Goal: Task Accomplishment & Management: Manage account settings

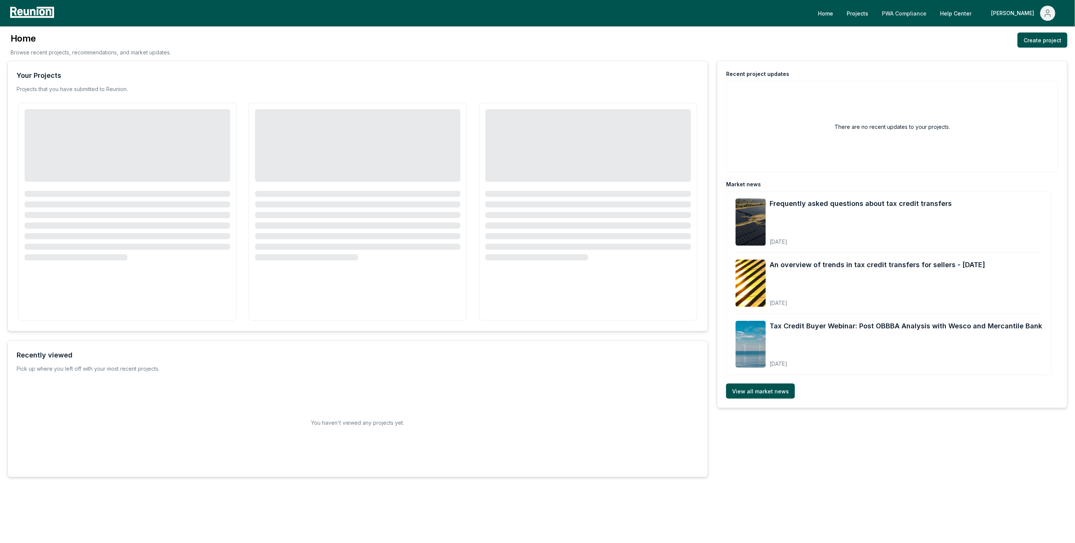
click at [932, 8] on link "PWA Compliance" at bounding box center [904, 13] width 57 height 15
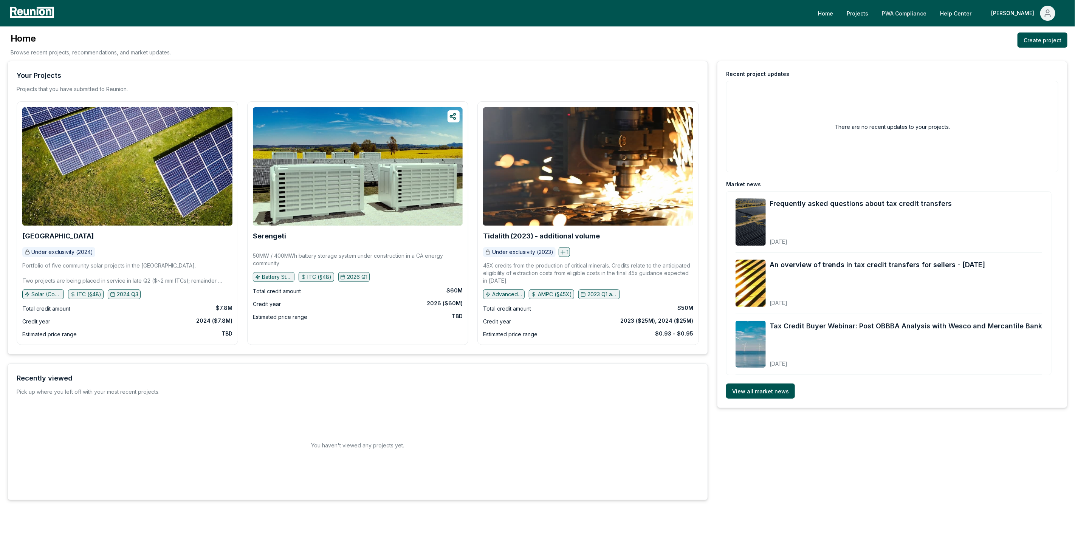
click at [932, 8] on link "PWA Compliance" at bounding box center [904, 13] width 57 height 15
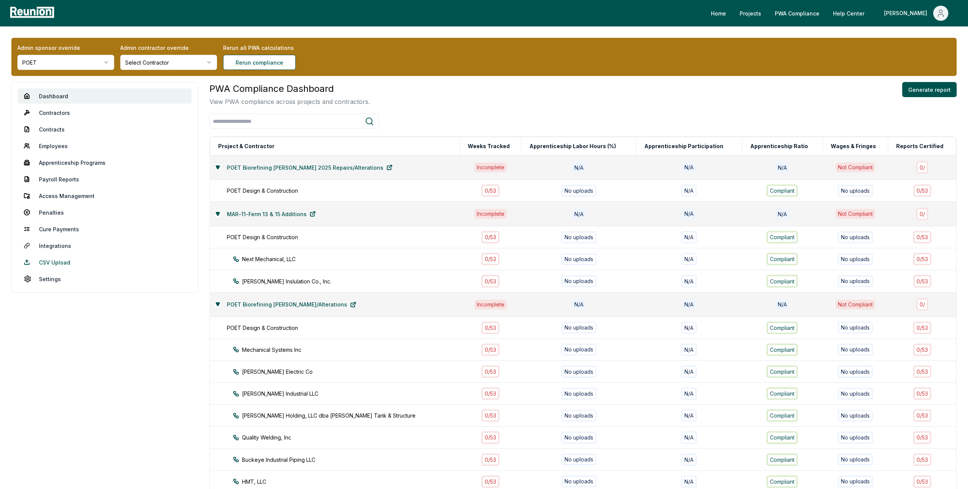
click at [53, 263] on link "CSV Upload" at bounding box center [105, 262] width 174 height 15
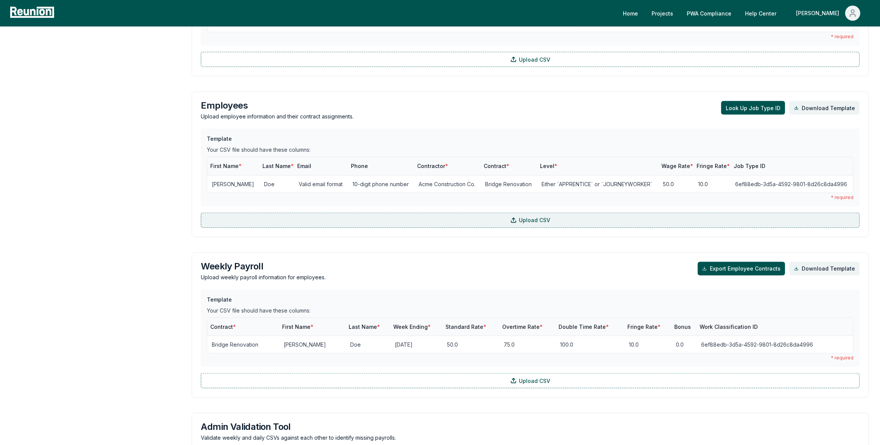
scroll to position [533, 0]
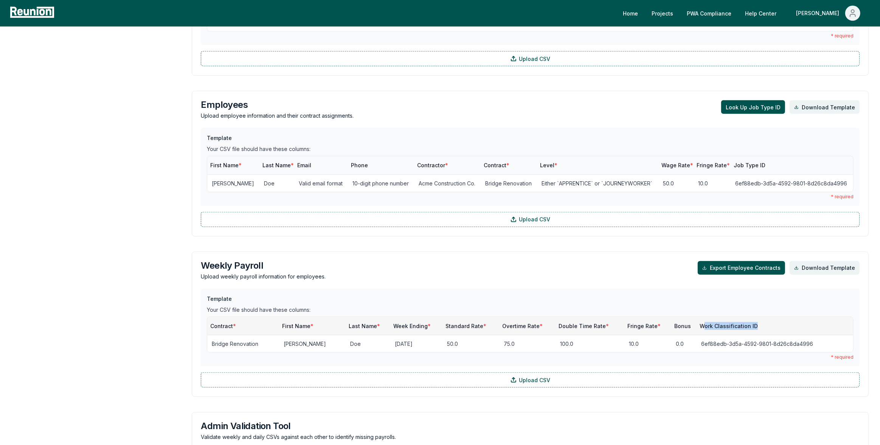
drag, startPoint x: 758, startPoint y: 325, endPoint x: 696, endPoint y: 325, distance: 61.2
click at [697, 325] on th "Work Classification ID" at bounding box center [774, 326] width 157 height 18
drag, startPoint x: 688, startPoint y: 326, endPoint x: 761, endPoint y: 333, distance: 74.0
click at [761, 333] on th "Work Classification ID" at bounding box center [774, 326] width 157 height 18
click at [701, 327] on span "Work Classification ID" at bounding box center [728, 325] width 58 height 6
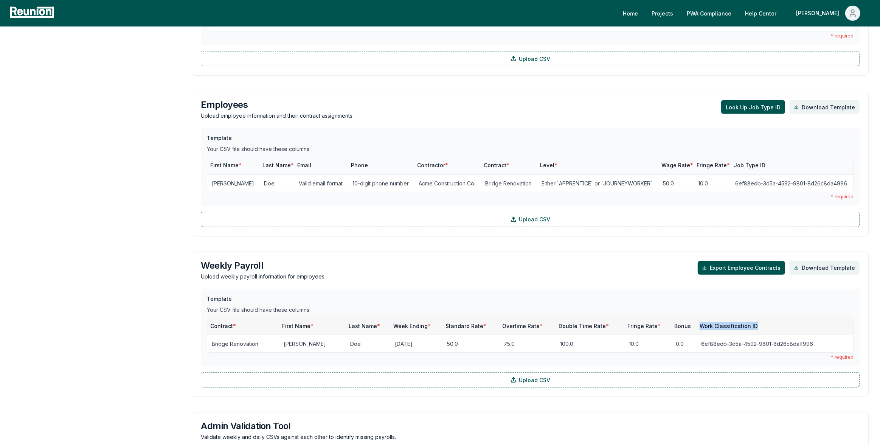
drag, startPoint x: 688, startPoint y: 324, endPoint x: 756, endPoint y: 325, distance: 68.1
click at [756, 325] on th "Work Classification ID" at bounding box center [774, 326] width 157 height 18
click at [764, 324] on th "Work Classification ID" at bounding box center [774, 326] width 157 height 18
drag, startPoint x: 764, startPoint y: 324, endPoint x: 695, endPoint y: 323, distance: 68.4
click at [696, 323] on th "Work Classification ID" at bounding box center [774, 326] width 157 height 18
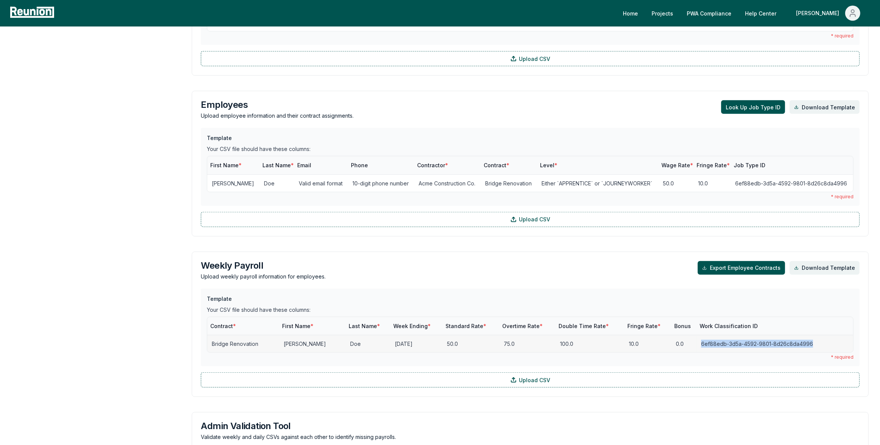
drag, startPoint x: 688, startPoint y: 342, endPoint x: 805, endPoint y: 342, distance: 116.8
click at [805, 342] on td "6ef88edb-3d5a-4592-9801-8d26c8da4996" at bounding box center [774, 343] width 157 height 17
drag, startPoint x: 763, startPoint y: 325, endPoint x: 693, endPoint y: 323, distance: 70.3
click at [696, 323] on th "Work Classification ID" at bounding box center [774, 326] width 157 height 18
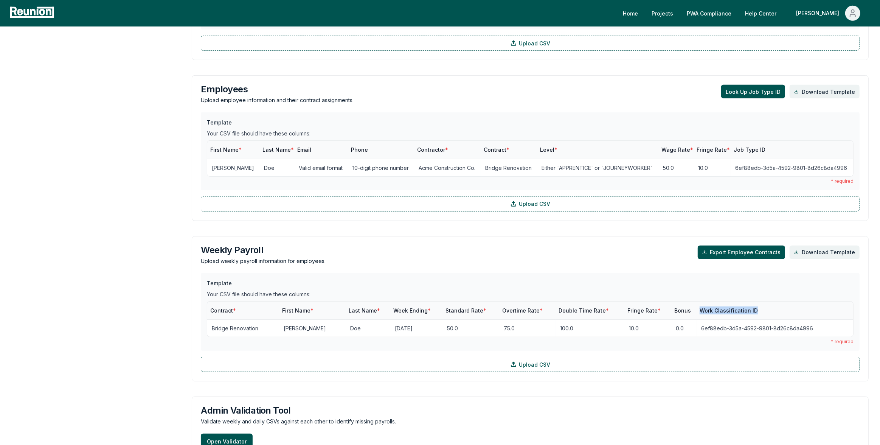
scroll to position [550, 0]
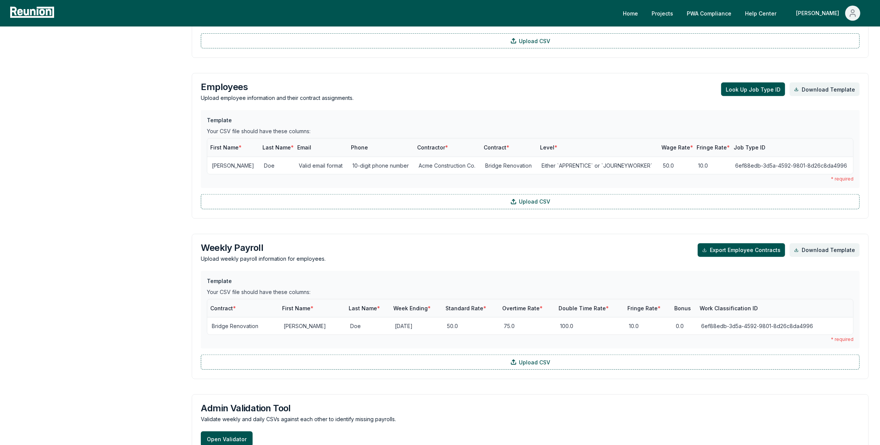
click at [516, 293] on div "Your CSV file should have these columns:" at bounding box center [530, 292] width 646 height 8
click at [755, 306] on th "Work Classification ID" at bounding box center [774, 308] width 157 height 18
drag, startPoint x: 758, startPoint y: 306, endPoint x: 690, endPoint y: 306, distance: 68.0
click at [696, 306] on th "Work Classification ID" at bounding box center [774, 308] width 157 height 18
click at [699, 306] on span "Work Classification ID" at bounding box center [728, 308] width 58 height 6
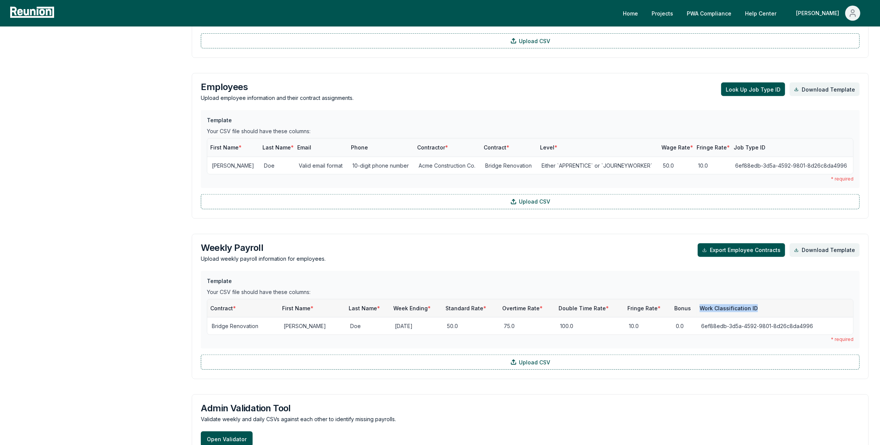
drag, startPoint x: 690, startPoint y: 306, endPoint x: 750, endPoint y: 310, distance: 60.2
click at [752, 311] on th "Work Classification ID" at bounding box center [774, 308] width 157 height 18
click at [756, 291] on div "Your CSV file should have these columns:" at bounding box center [530, 292] width 646 height 8
drag, startPoint x: 753, startPoint y: 308, endPoint x: 680, endPoint y: 303, distance: 73.5
click at [680, 303] on tr "Contract * First Name * Last Name * Week Ending * Standard Rate * Overtime Rate…" at bounding box center [530, 308] width 646 height 18
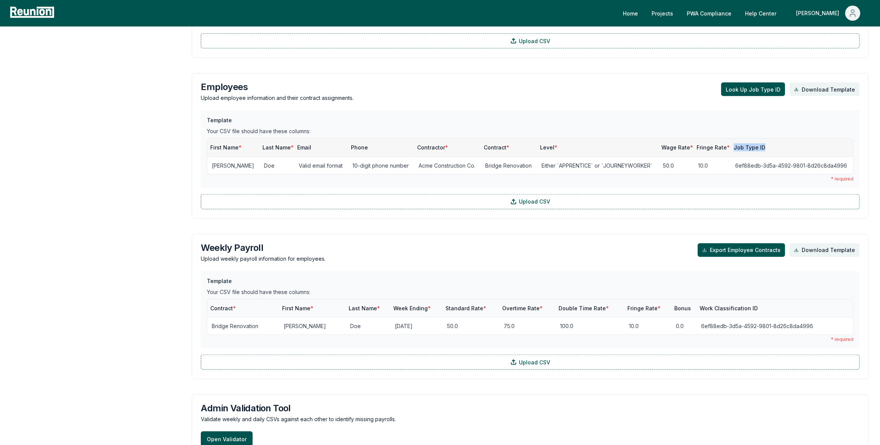
drag, startPoint x: 762, startPoint y: 150, endPoint x: 730, endPoint y: 147, distance: 31.8
click at [730, 147] on th "Job Type ID" at bounding box center [791, 147] width 122 height 18
drag, startPoint x: 771, startPoint y: 145, endPoint x: 722, endPoint y: 145, distance: 48.8
click at [722, 145] on tr "First Name * Last Name * Email Phone Contractor * Contract * Level * Wage Rate …" at bounding box center [530, 147] width 646 height 18
drag, startPoint x: 691, startPoint y: 307, endPoint x: 764, endPoint y: 315, distance: 73.0
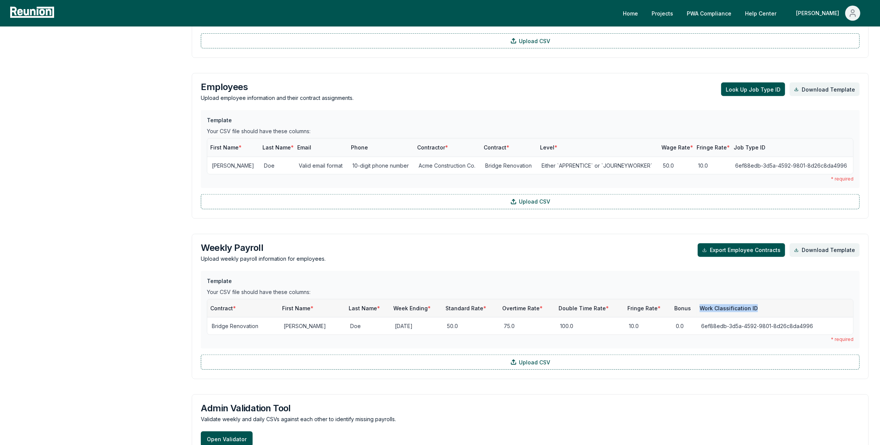
click at [764, 315] on th "Work Classification ID" at bounding box center [774, 308] width 157 height 18
click at [758, 81] on div "Employees Upload employee information and their contract assignments. Look Up J…" at bounding box center [530, 146] width 677 height 146
click at [758, 88] on button "Look Up Job Type ID" at bounding box center [753, 89] width 64 height 14
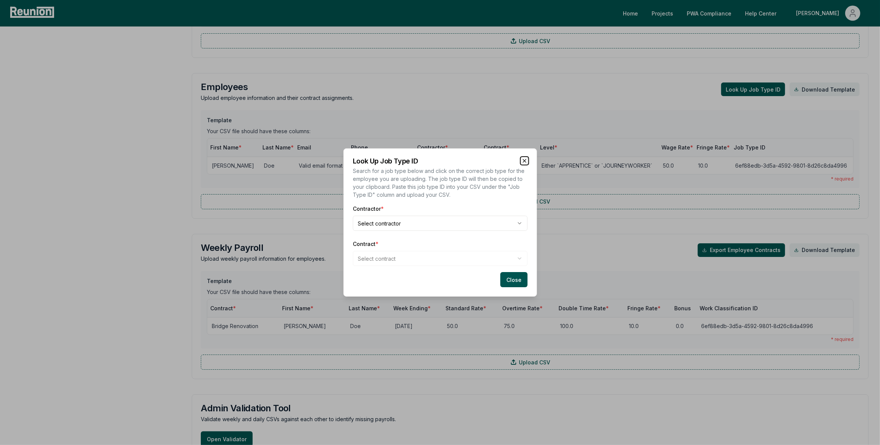
click at [525, 158] on icon "button" at bounding box center [524, 161] width 6 height 6
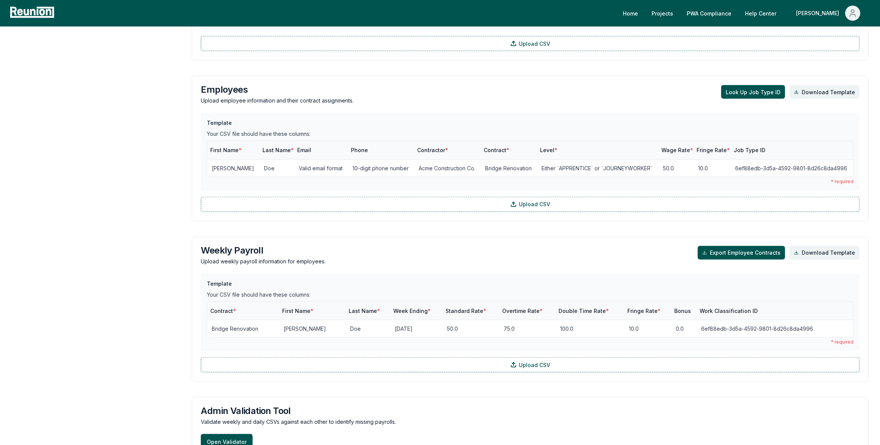
scroll to position [0, 0]
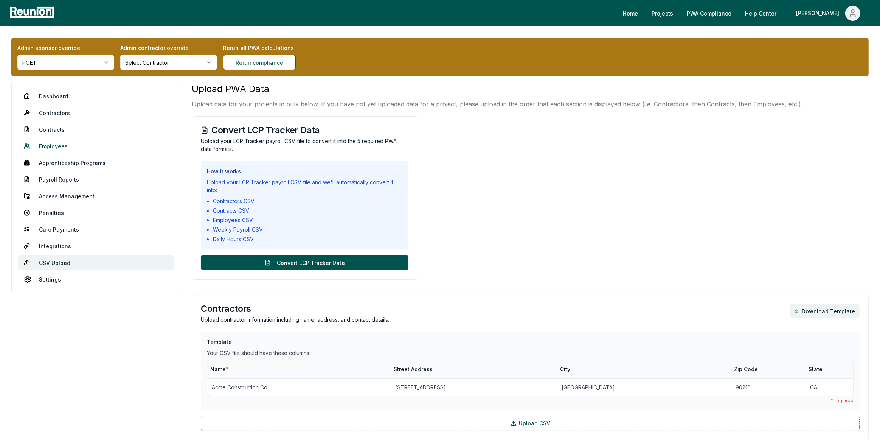
click at [60, 148] on link "Employees" at bounding box center [96, 145] width 156 height 15
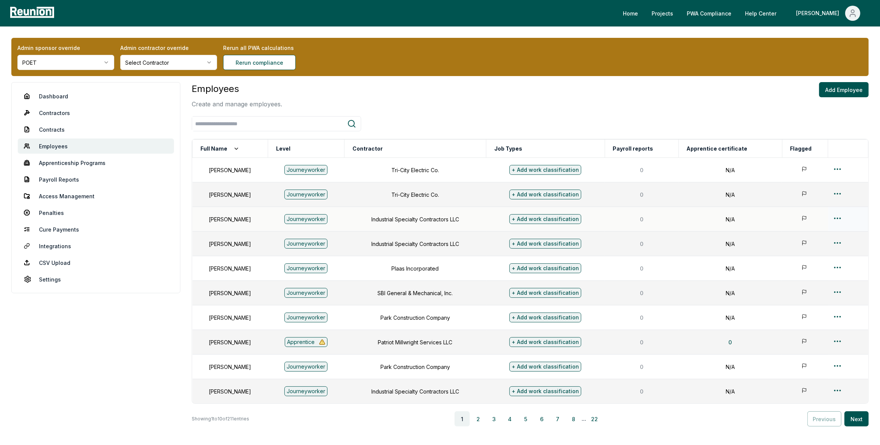
click at [837, 212] on td at bounding box center [848, 219] width 40 height 25
click at [837, 215] on html "Please visit us on your desktop We're working on making our marketplace mobile-…" at bounding box center [440, 249] width 880 height 498
click at [815, 249] on div "Edit" at bounding box center [838, 248] width 72 height 12
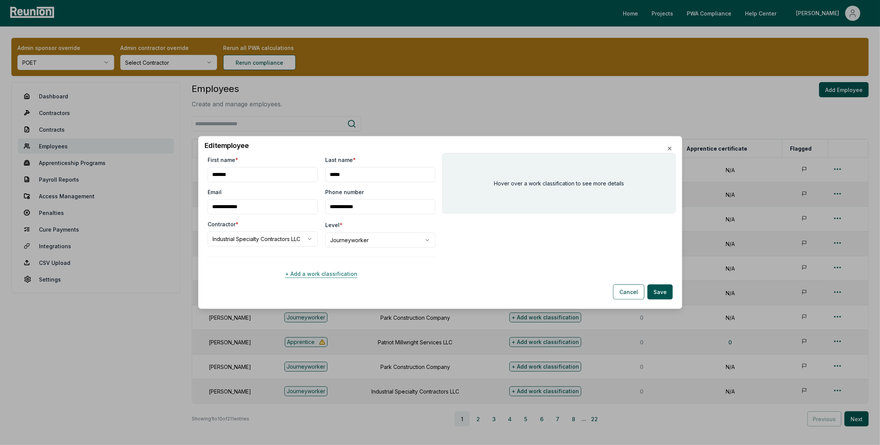
click at [344, 271] on button "+ Add a work classification" at bounding box center [322, 273] width 228 height 15
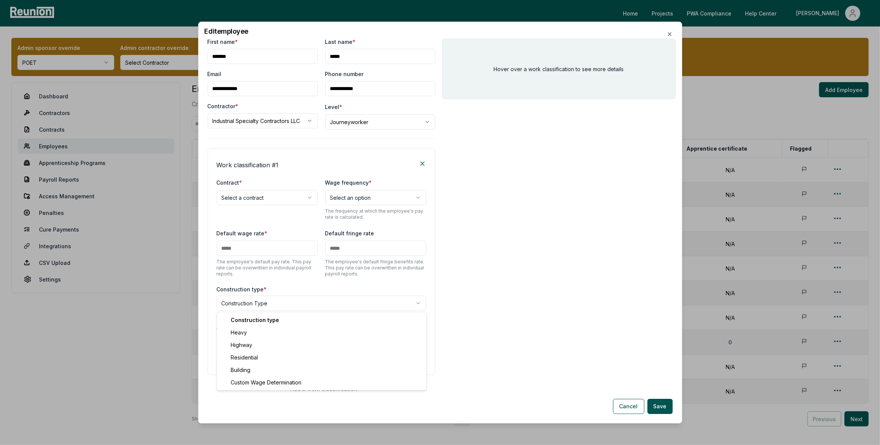
click at [268, 299] on body "Please visit us on your desktop We're working on making our marketplace mobile-…" at bounding box center [440, 249] width 880 height 498
select select "*****"
click at [269, 197] on body "Please visit us on your desktop We're working on making our marketplace mobile-…" at bounding box center [440, 249] width 880 height 498
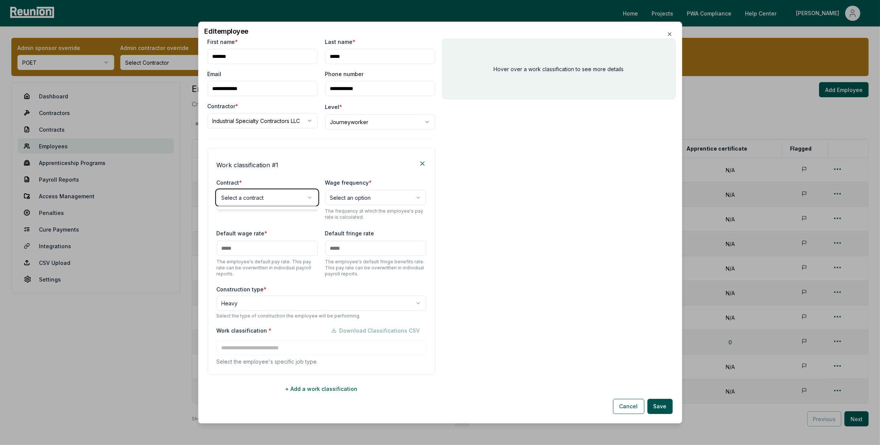
click at [283, 187] on body "Please visit us on your desktop We're working on making our marketplace mobile-…" at bounding box center [440, 249] width 880 height 498
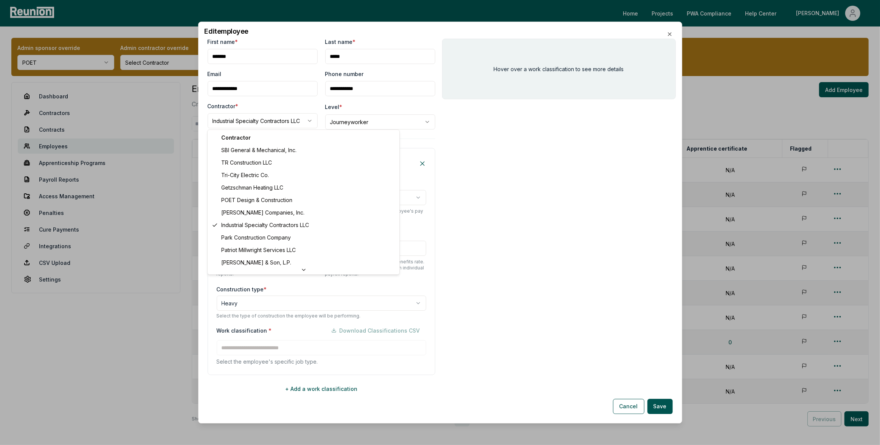
click at [280, 115] on body "Please visit us on your desktop We're working on making our marketplace mobile-…" at bounding box center [440, 249] width 880 height 498
click at [525, 208] on body "Please visit us on your desktop We're working on making our marketplace mobile-…" at bounding box center [440, 249] width 880 height 498
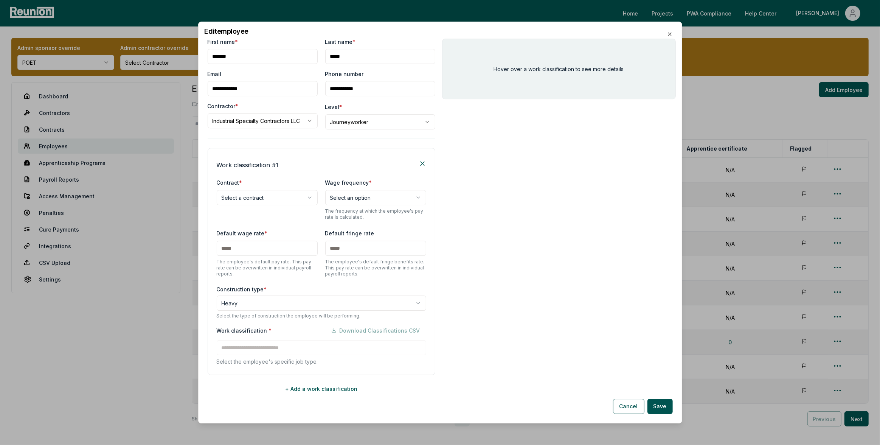
drag, startPoint x: 268, startPoint y: 331, endPoint x: 207, endPoint y: 330, distance: 60.5
click at [208, 330] on div "**********" at bounding box center [322, 261] width 228 height 227
click at [481, 335] on div "Hover over a work classification to see more details" at bounding box center [559, 228] width 234 height 378
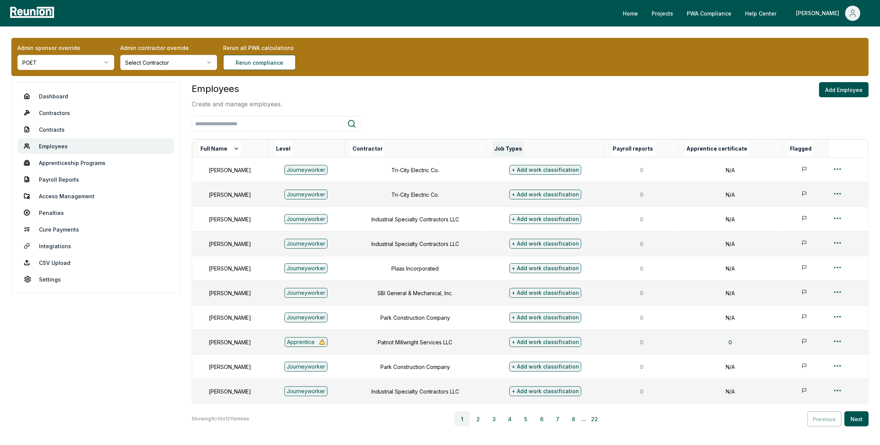
click at [524, 151] on button "Job Types" at bounding box center [508, 148] width 31 height 15
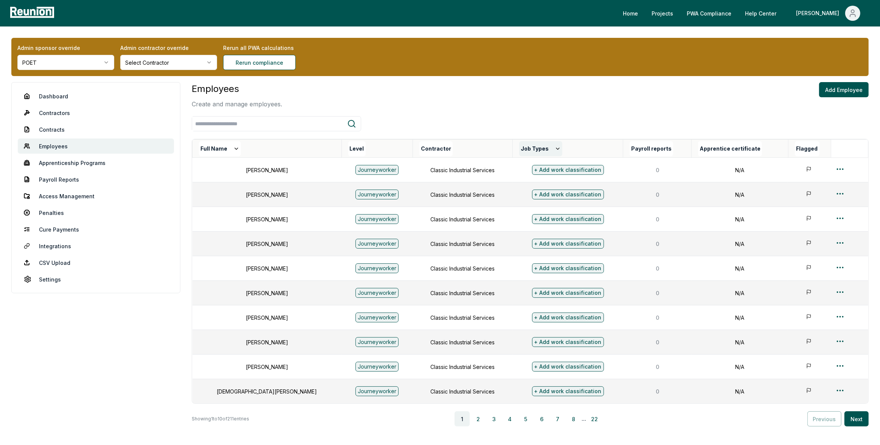
click at [519, 146] on button "Job Types" at bounding box center [540, 148] width 43 height 15
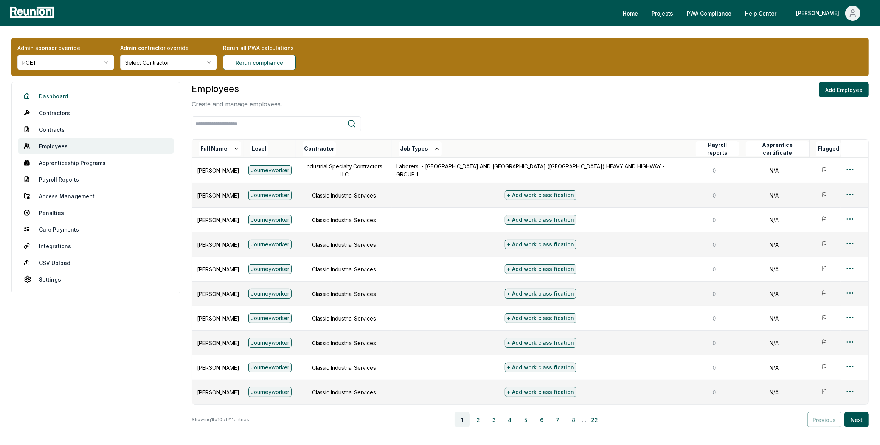
click at [64, 99] on link "Dashboard" at bounding box center [96, 95] width 156 height 15
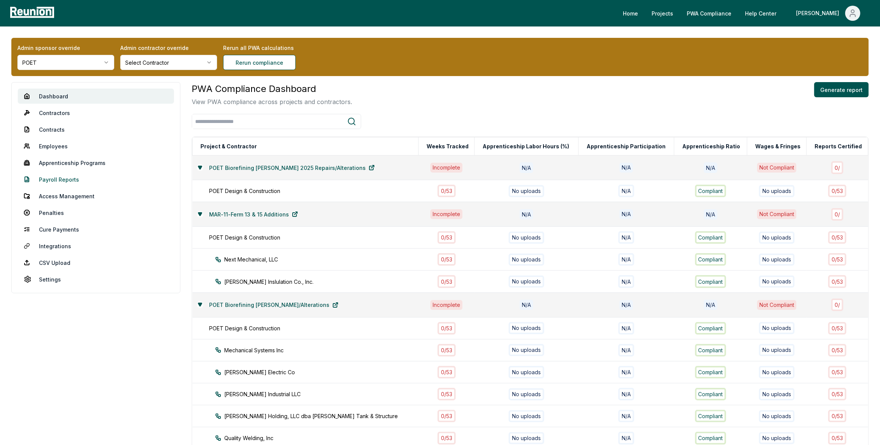
click at [64, 181] on link "Payroll Reports" at bounding box center [96, 179] width 156 height 15
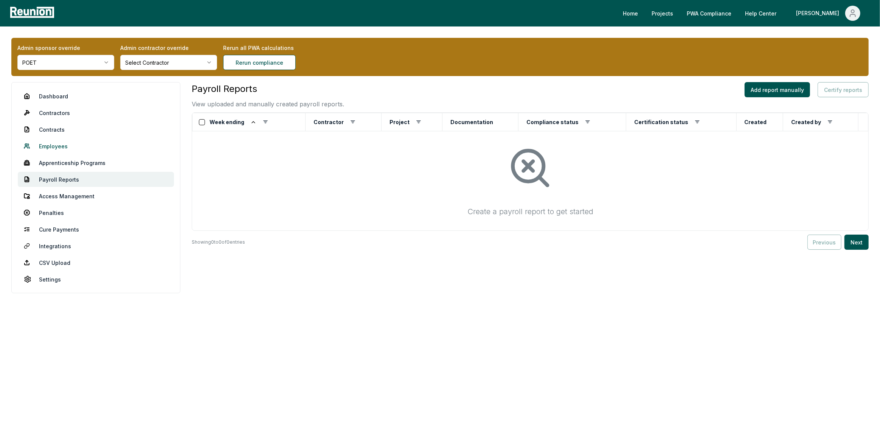
click at [58, 145] on link "Employees" at bounding box center [96, 145] width 156 height 15
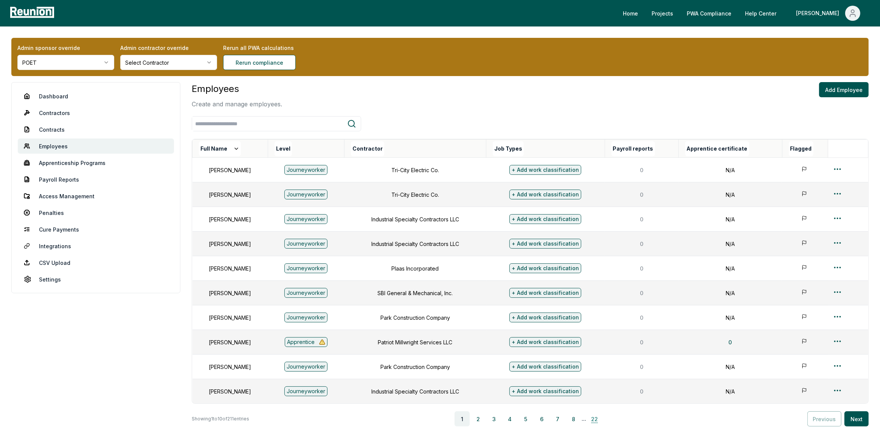
click at [600, 417] on button "22" at bounding box center [594, 418] width 15 height 15
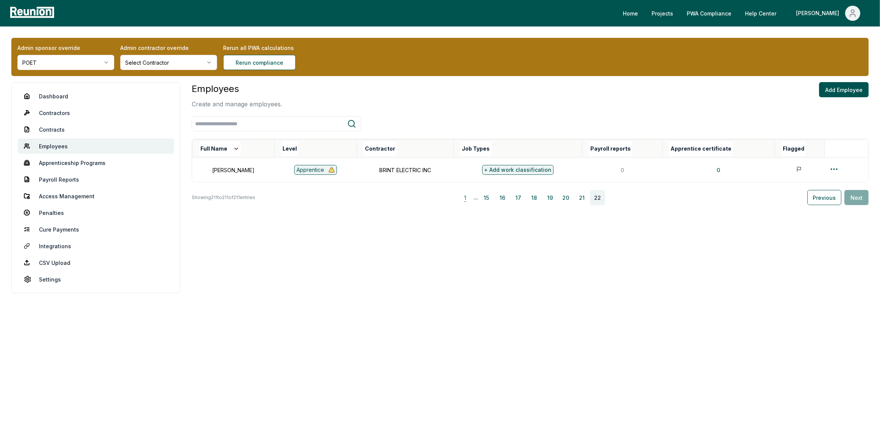
click at [473, 197] on button "1" at bounding box center [464, 197] width 15 height 15
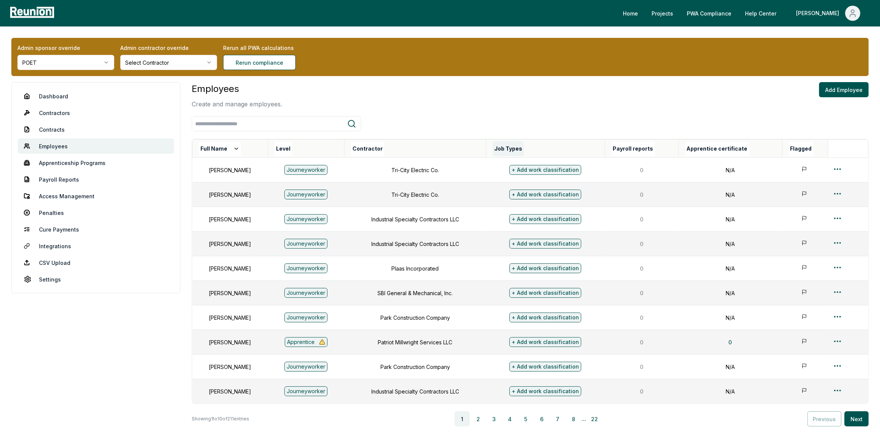
click at [524, 149] on button "Job Types" at bounding box center [508, 148] width 31 height 15
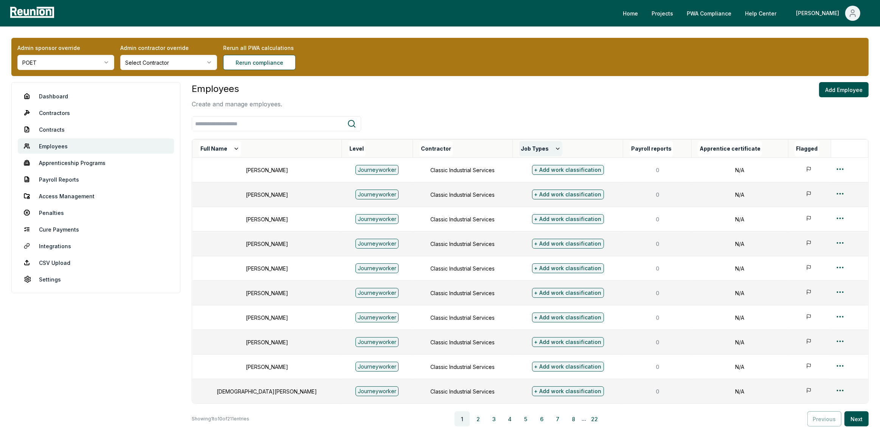
click at [519, 147] on button "Job Types" at bounding box center [540, 148] width 43 height 15
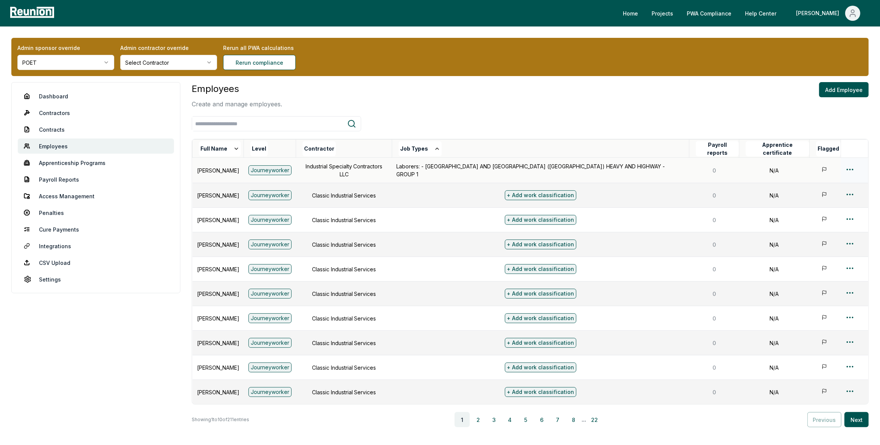
click at [847, 166] on html "Please visit us on your desktop We're working on making our marketplace mobile-…" at bounding box center [440, 249] width 880 height 499
click at [812, 200] on div "Edit" at bounding box center [838, 199] width 72 height 12
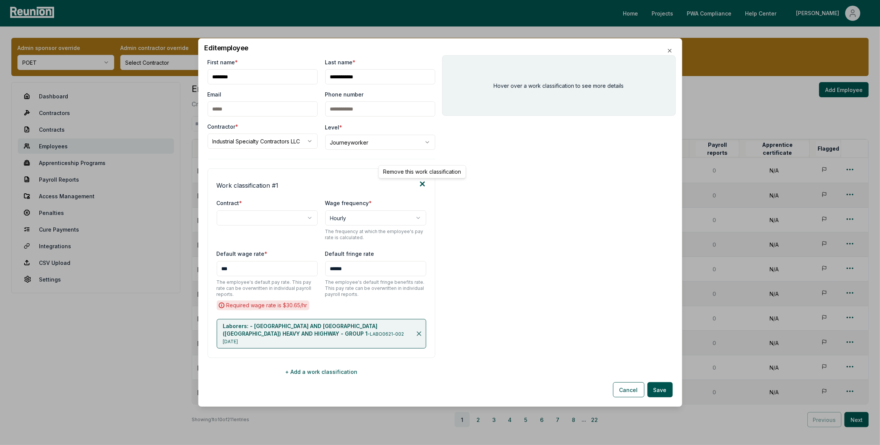
click at [424, 186] on icon at bounding box center [422, 184] width 8 height 8
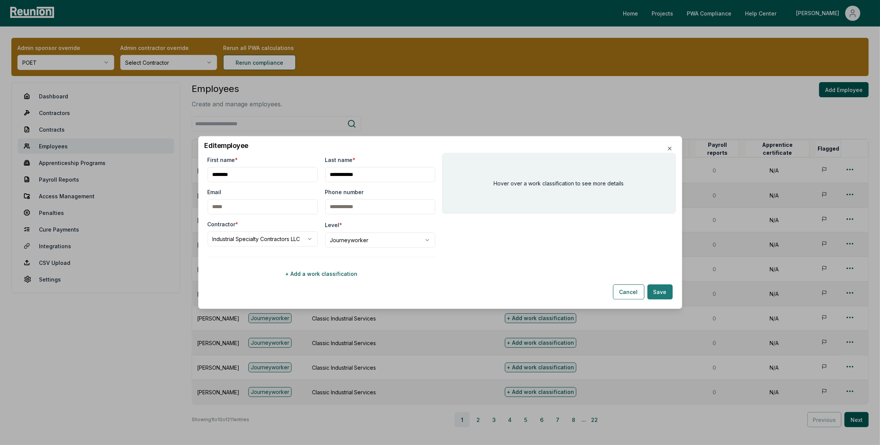
click at [655, 293] on button "Save" at bounding box center [659, 291] width 25 height 15
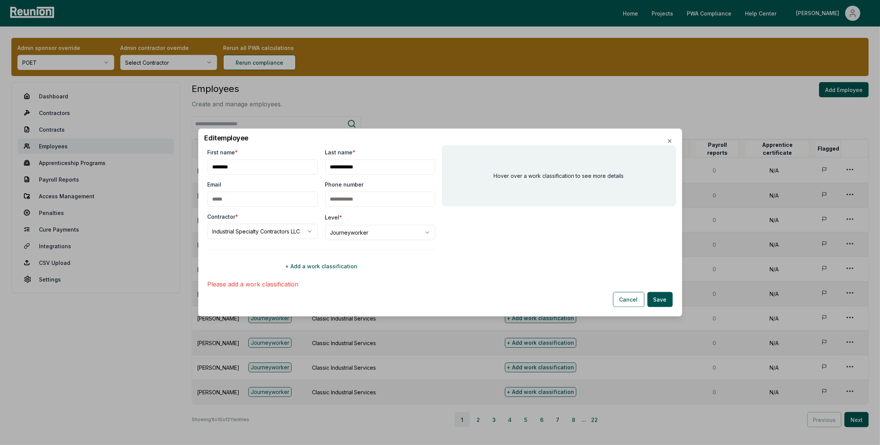
click at [673, 141] on h2 "Edit employee" at bounding box center [440, 138] width 471 height 7
click at [666, 138] on icon "button" at bounding box center [669, 141] width 6 height 6
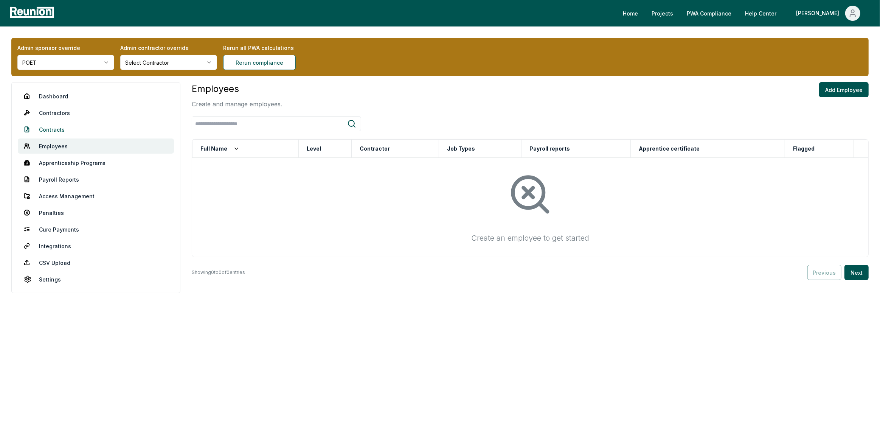
click at [64, 130] on link "Contracts" at bounding box center [96, 129] width 156 height 15
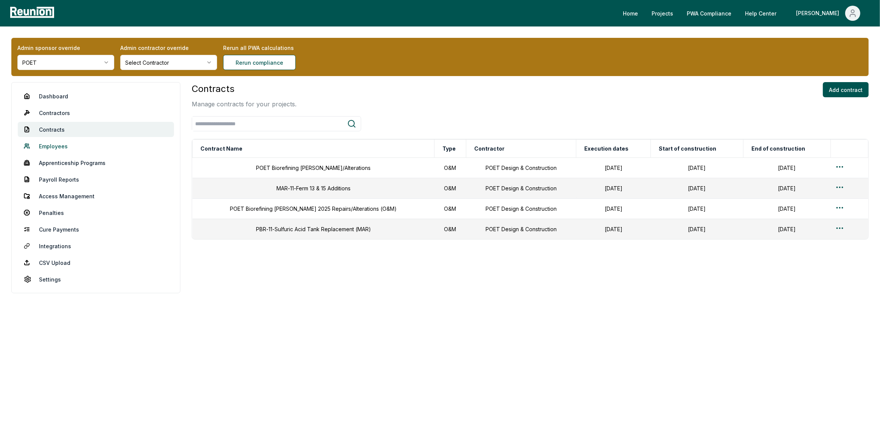
click at [58, 147] on link "Employees" at bounding box center [96, 145] width 156 height 15
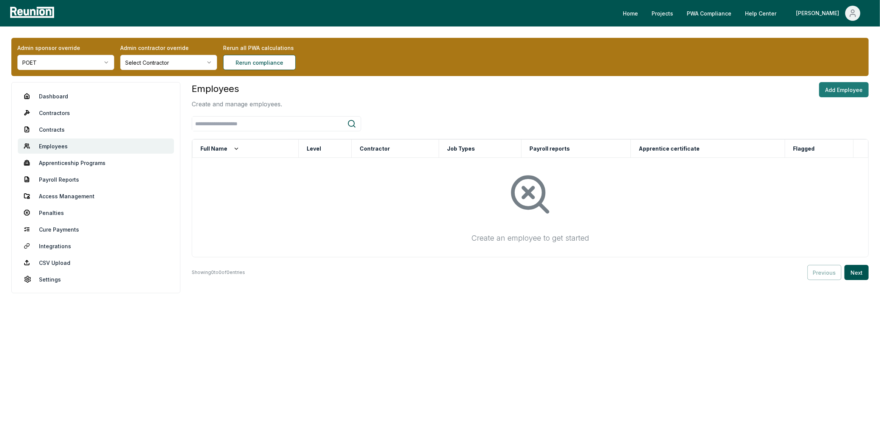
click at [846, 91] on button "Add Employee" at bounding box center [844, 89] width 50 height 15
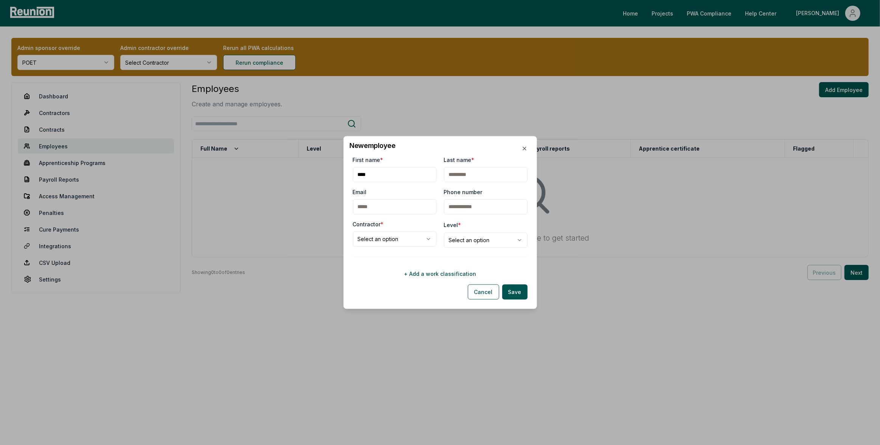
type input "****"
click at [397, 239] on body "**********" at bounding box center [440, 222] width 880 height 445
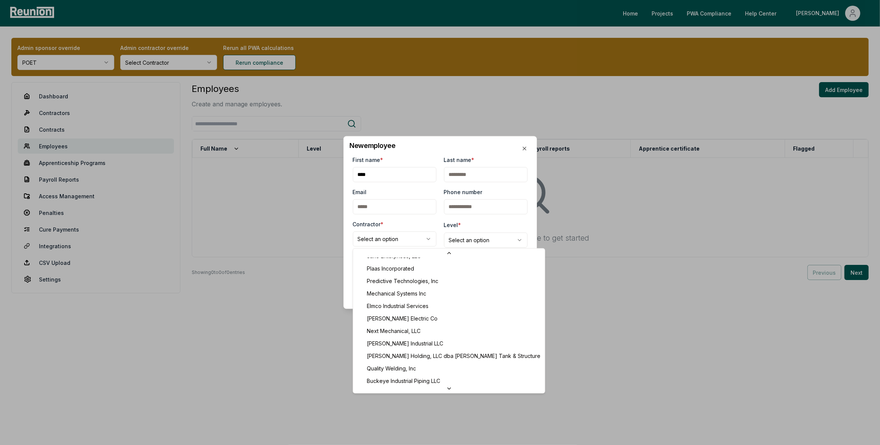
scroll to position [226, 0]
select select "**********"
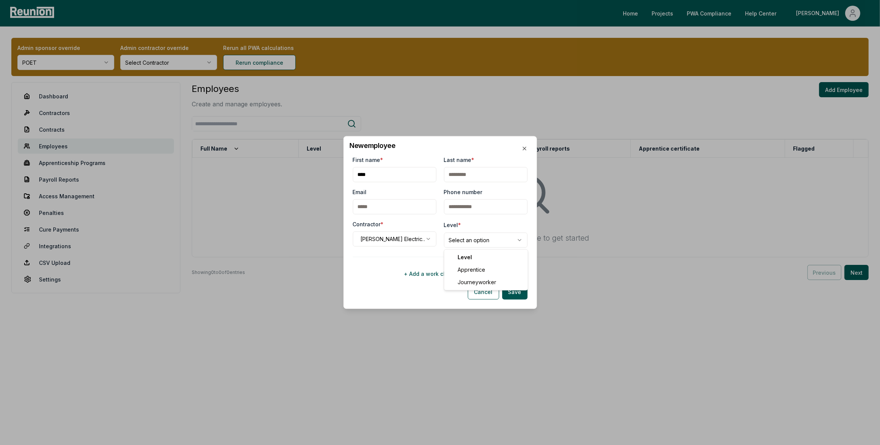
click at [473, 245] on body "**********" at bounding box center [440, 222] width 880 height 445
select select "**********"
click at [440, 274] on button "+ Add a work classification" at bounding box center [440, 273] width 175 height 15
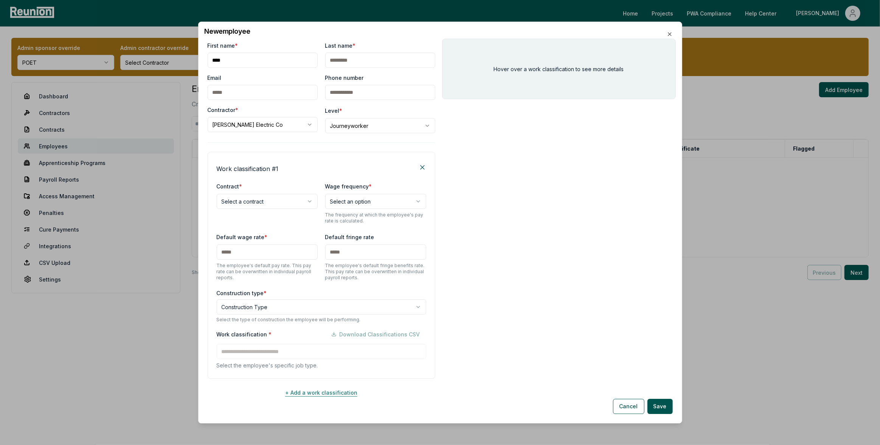
scroll to position [4, 0]
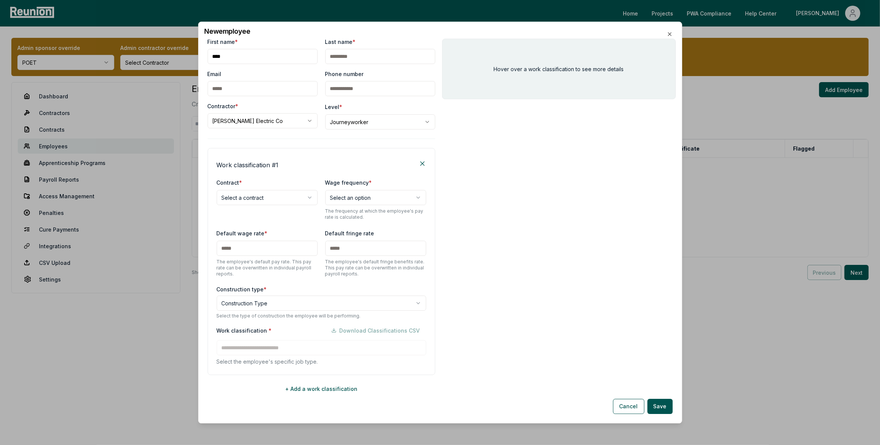
click at [288, 194] on body "**********" at bounding box center [440, 222] width 880 height 445
select select "**********"
click at [294, 299] on body "**********" at bounding box center [440, 222] width 880 height 445
select select "********"
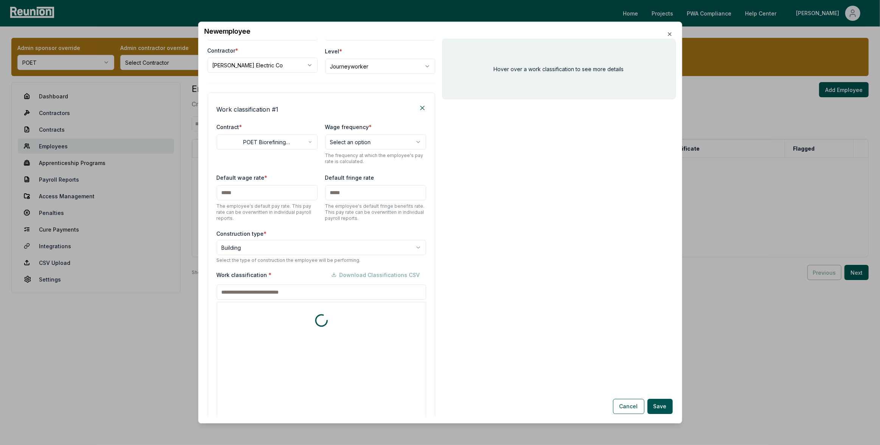
click at [316, 347] on div "Work classification * Download Classifications CSV * includes footnote * detail…" at bounding box center [321, 360] width 209 height 186
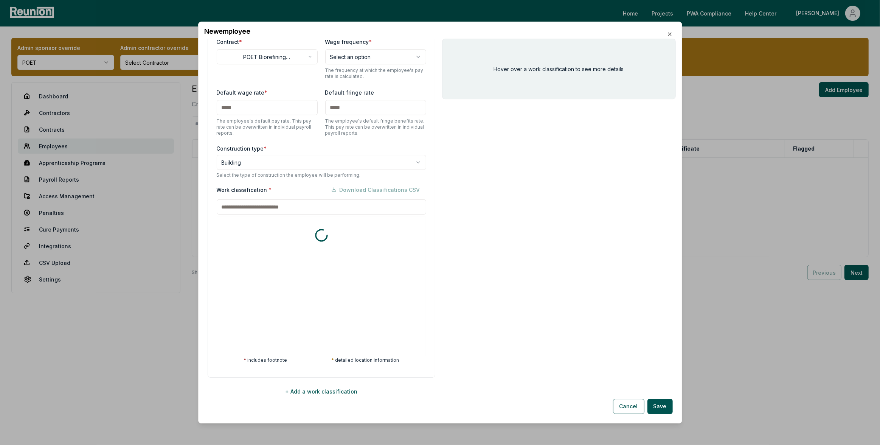
scroll to position [147, 0]
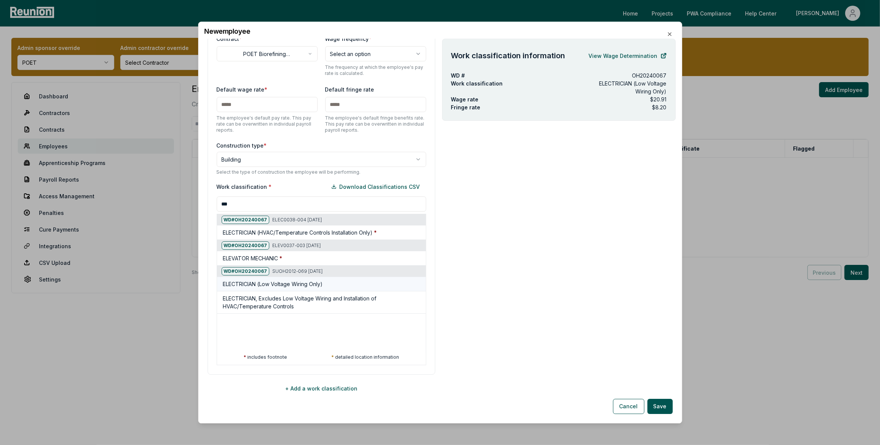
type input "***"
click at [335, 287] on div "ELECTRICIAN (Low Voltage Wiring Only)" at bounding box center [323, 284] width 200 height 8
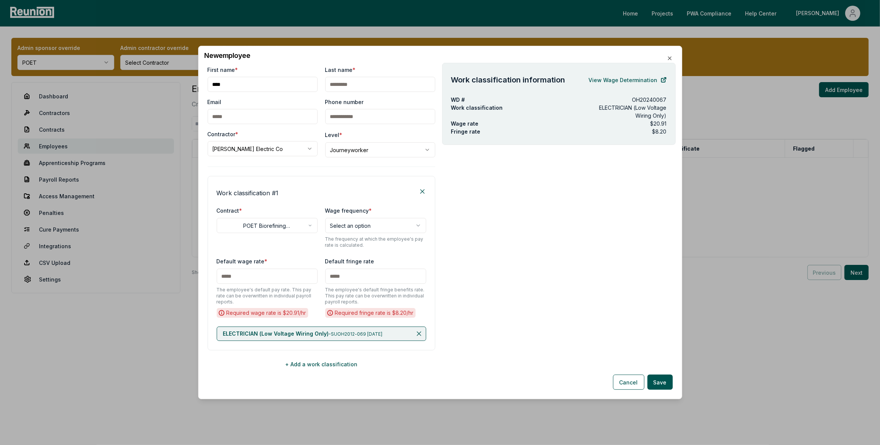
scroll to position [0, 0]
click at [639, 81] on link "View Wage Determination" at bounding box center [628, 79] width 78 height 15
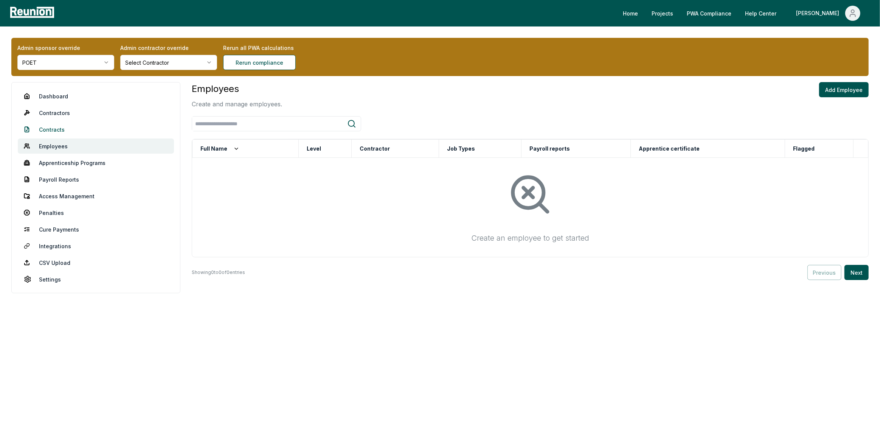
click at [57, 129] on link "Contracts" at bounding box center [96, 129] width 156 height 15
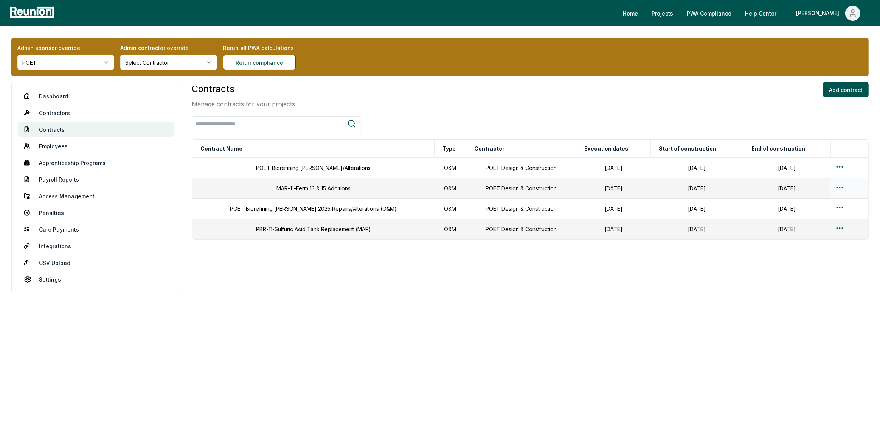
click at [842, 187] on div at bounding box center [849, 188] width 28 height 11
click at [836, 187] on html "Please visit us on your desktop We're working on making our marketplace mobile-…" at bounding box center [440, 222] width 880 height 445
click at [809, 217] on div "Edit" at bounding box center [837, 217] width 72 height 12
click at [838, 189] on html "Please visit us on your desktop We're working on making our marketplace mobile-…" at bounding box center [440, 222] width 880 height 445
click at [812, 214] on div "Edit" at bounding box center [837, 217] width 72 height 12
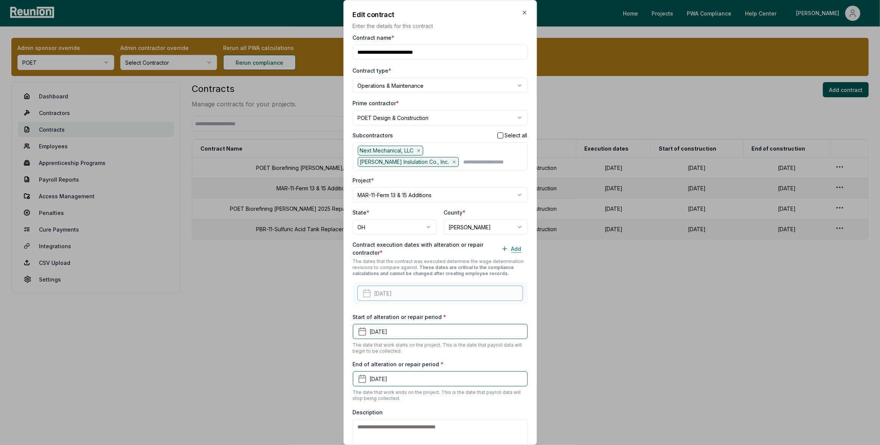
click at [503, 247] on icon at bounding box center [504, 248] width 7 height 7
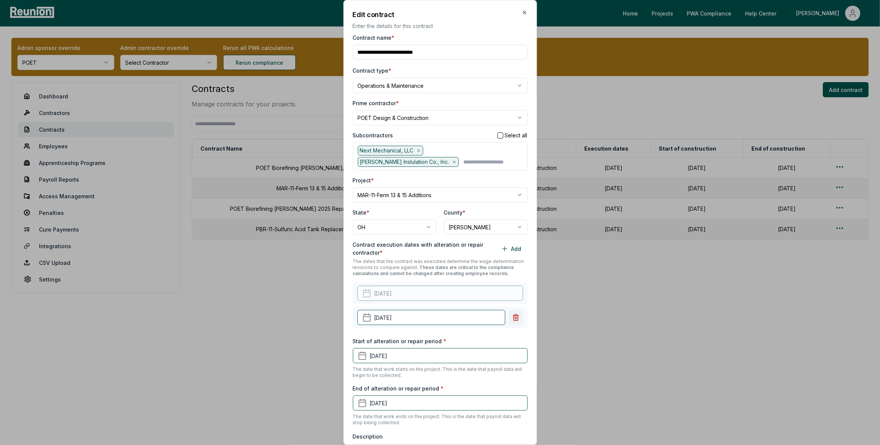
click at [516, 318] on icon at bounding box center [515, 317] width 5 height 6
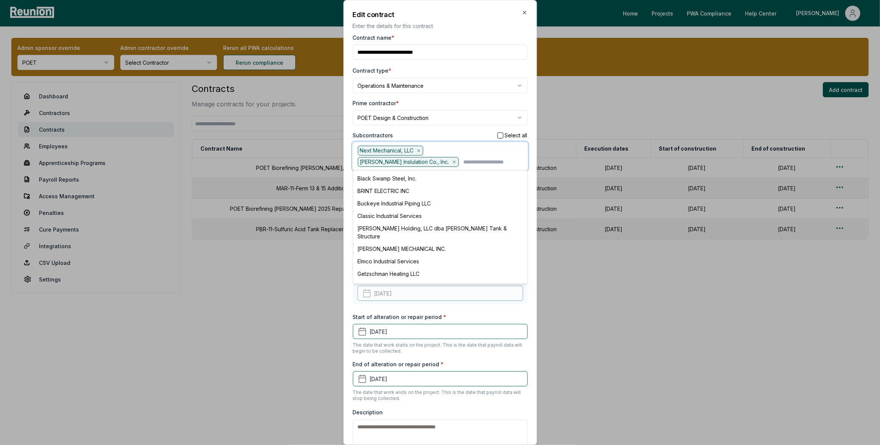
click at [463, 162] on input "text" at bounding box center [492, 162] width 59 height 10
click at [399, 266] on div "[PERSON_NAME] Electric Co" at bounding box center [440, 272] width 171 height 12
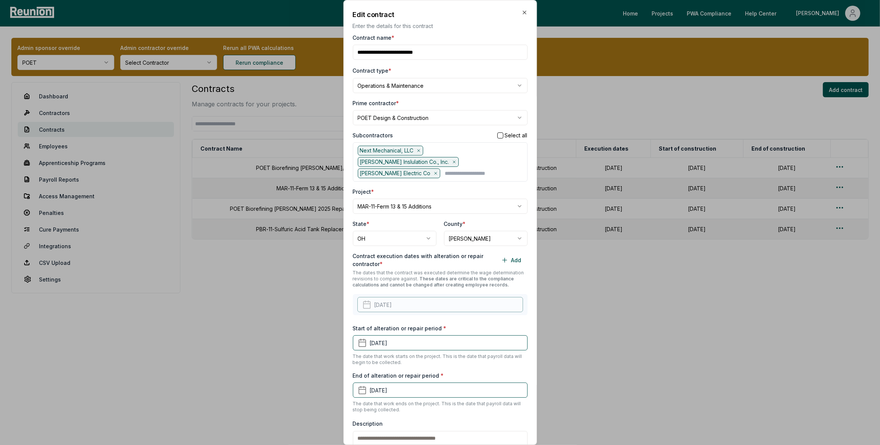
click at [464, 135] on div "Subcontractors Select all" at bounding box center [440, 135] width 175 height 8
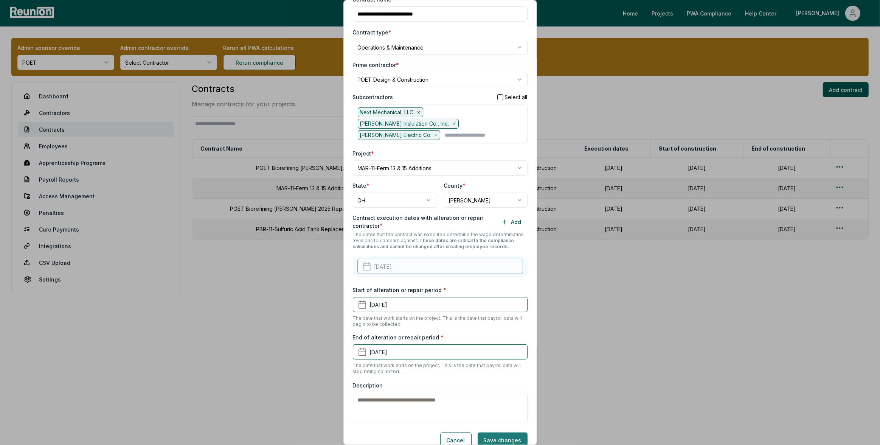
click at [504, 432] on button "Save changes" at bounding box center [502, 439] width 50 height 15
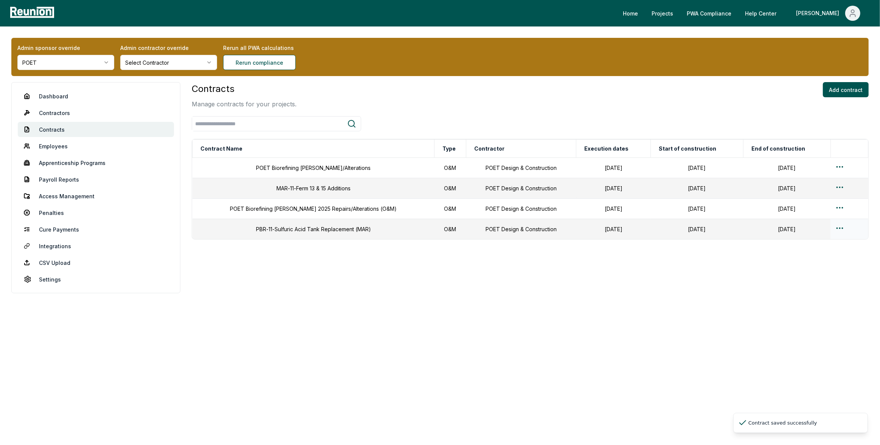
click at [840, 229] on html "Please visit us on your desktop We're working on making our marketplace mobile-…" at bounding box center [440, 222] width 880 height 445
click at [815, 257] on div "Edit" at bounding box center [837, 258] width 72 height 12
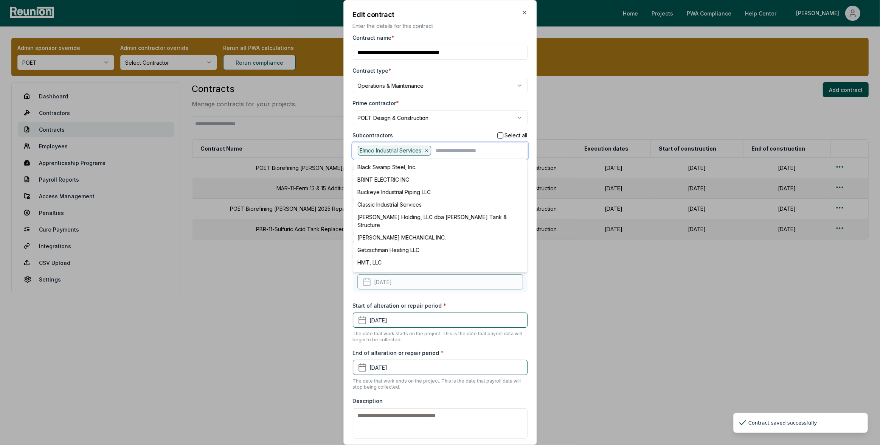
click at [453, 154] on input "text" at bounding box center [478, 151] width 87 height 10
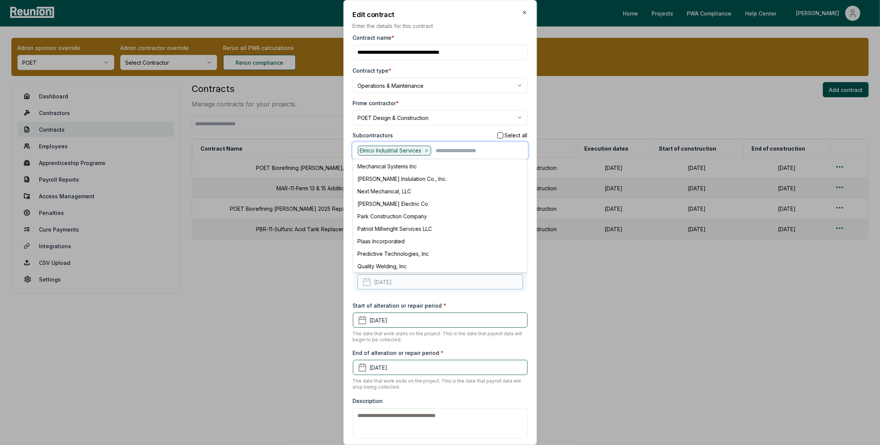
scroll to position [157, 0]
click at [389, 199] on div "[PERSON_NAME] Electric Co" at bounding box center [440, 205] width 171 height 12
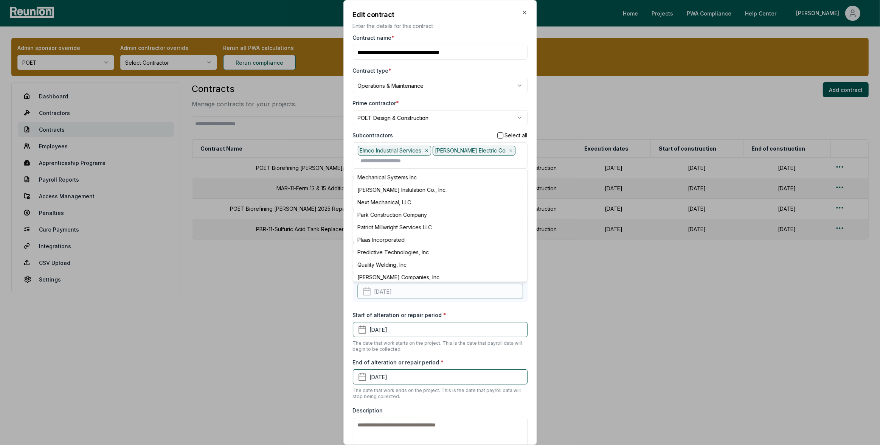
click at [469, 313] on div "Start of alteration or repair period * [DATE] The date that work starts on the …" at bounding box center [440, 331] width 175 height 41
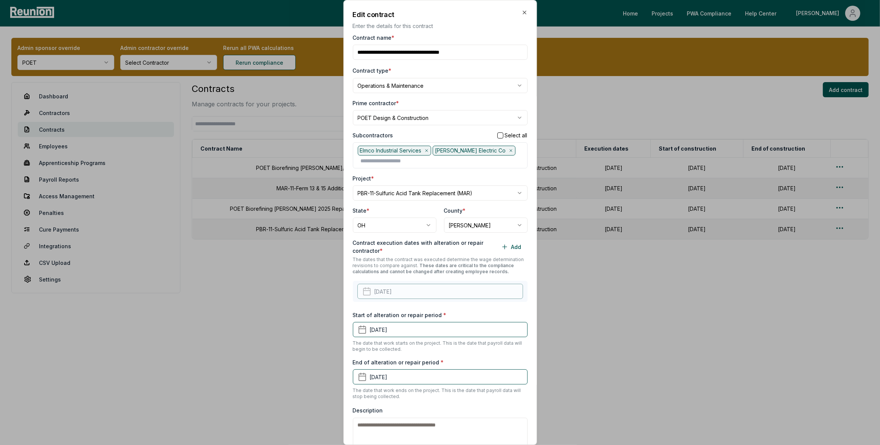
scroll to position [37, 0]
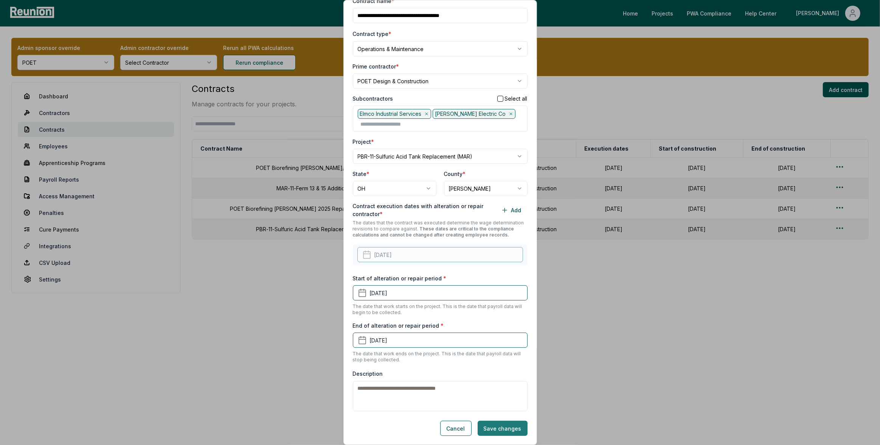
click at [496, 428] on button "Save changes" at bounding box center [502, 427] width 50 height 15
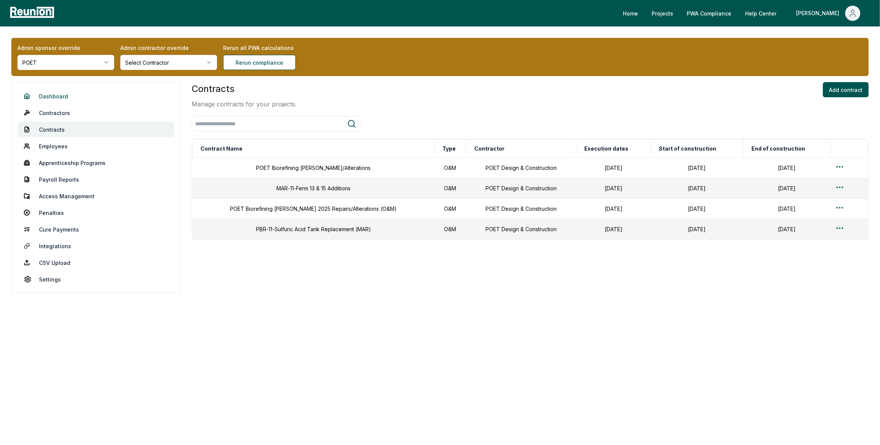
click at [60, 98] on link "Dashboard" at bounding box center [96, 95] width 156 height 15
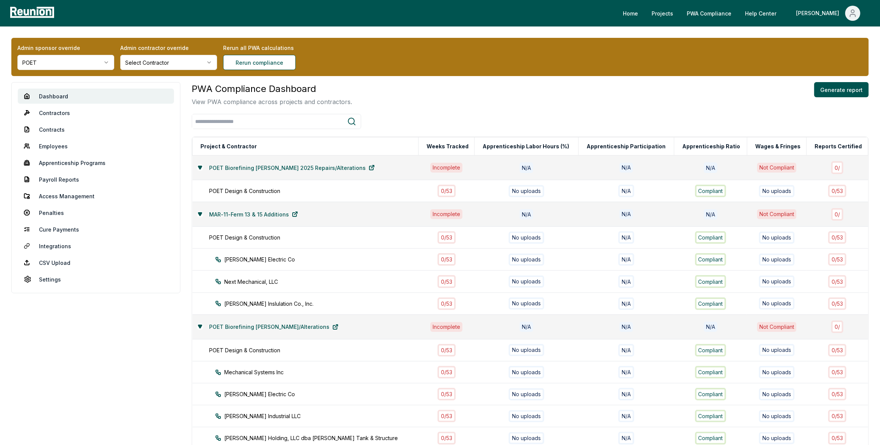
click at [420, 112] on div "PWA Compliance Dashboard View PWA compliance across projects and contractors. G…" at bounding box center [530, 354] width 677 height 545
